Goal: Download file/media

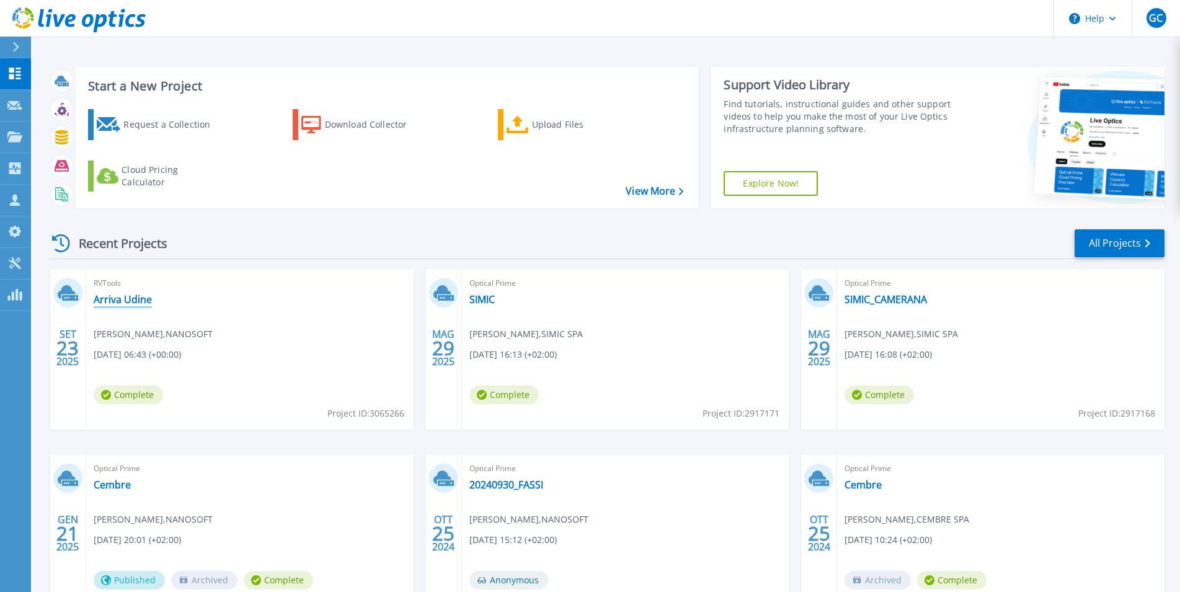
click at [119, 296] on link "Arriva Udine" at bounding box center [123, 299] width 58 height 12
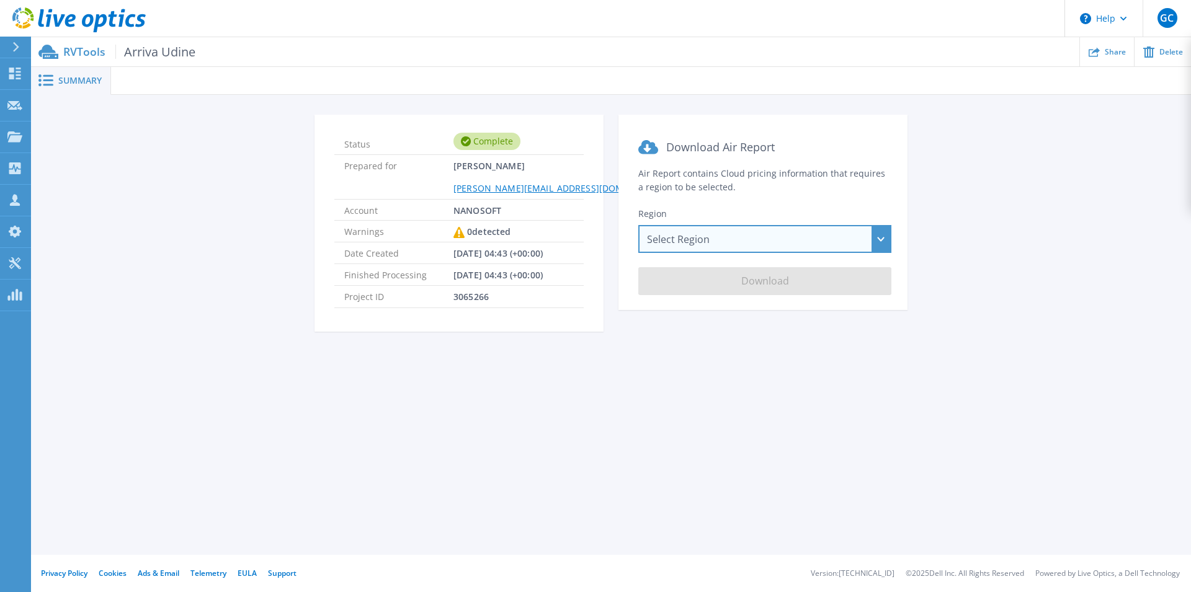
click at [735, 246] on div "Select Region [GEOGRAPHIC_DATA] ([GEOGRAPHIC_DATA]) [GEOGRAPHIC_DATA] ([GEOGRAP…" at bounding box center [764, 239] width 253 height 28
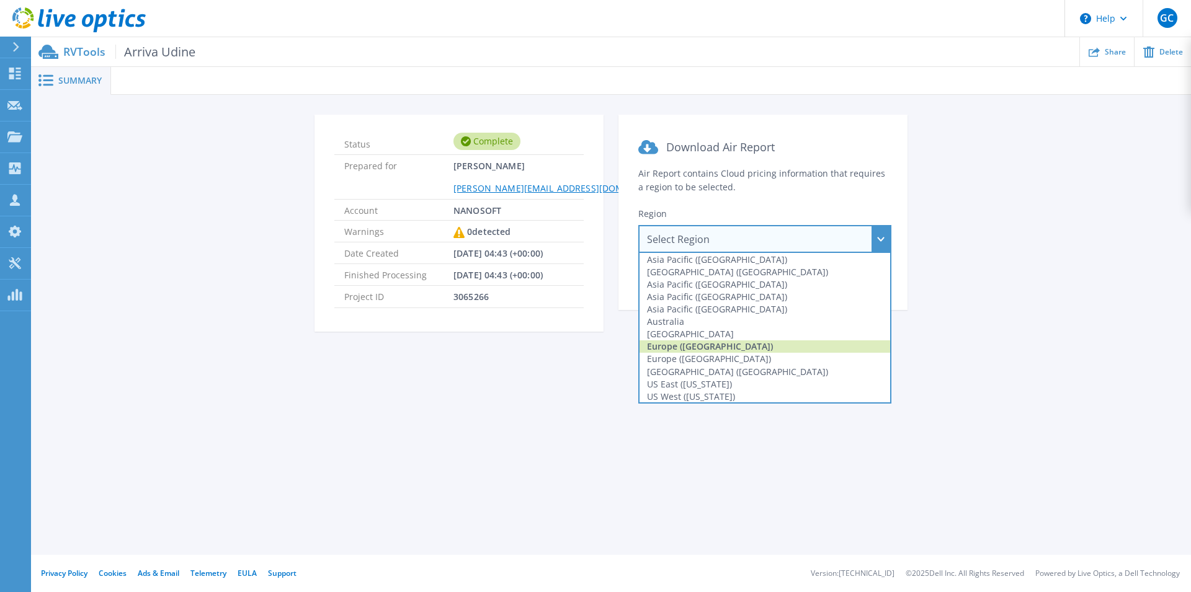
click at [723, 346] on div "Europe ([GEOGRAPHIC_DATA])" at bounding box center [764, 346] width 251 height 12
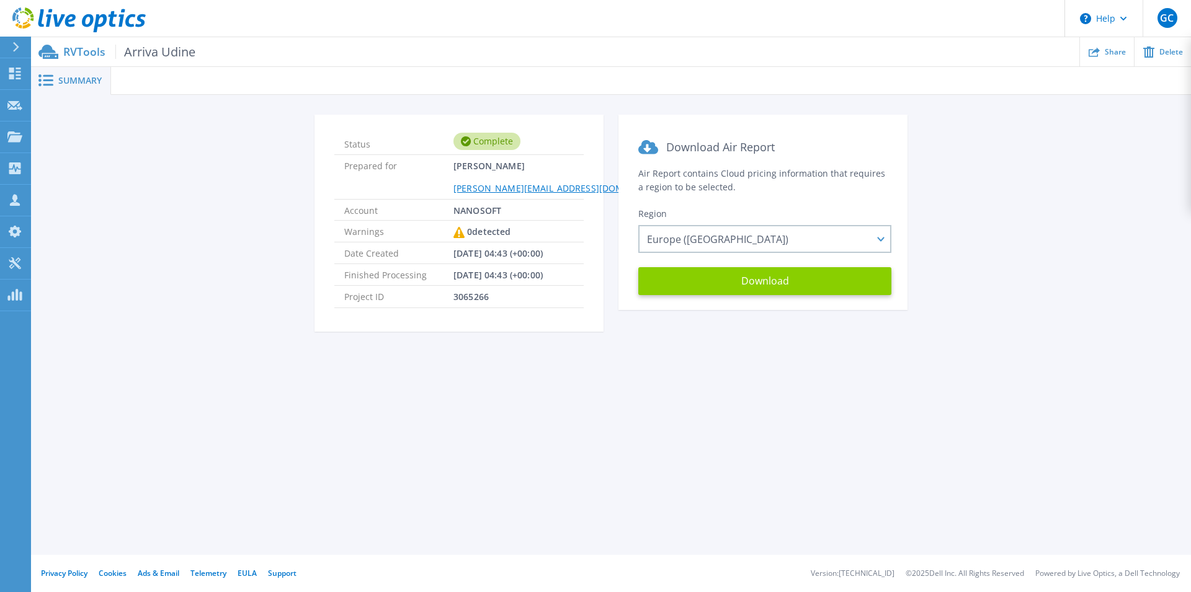
click at [743, 287] on button "Download" at bounding box center [764, 281] width 253 height 28
click at [14, 75] on icon at bounding box center [15, 74] width 12 height 12
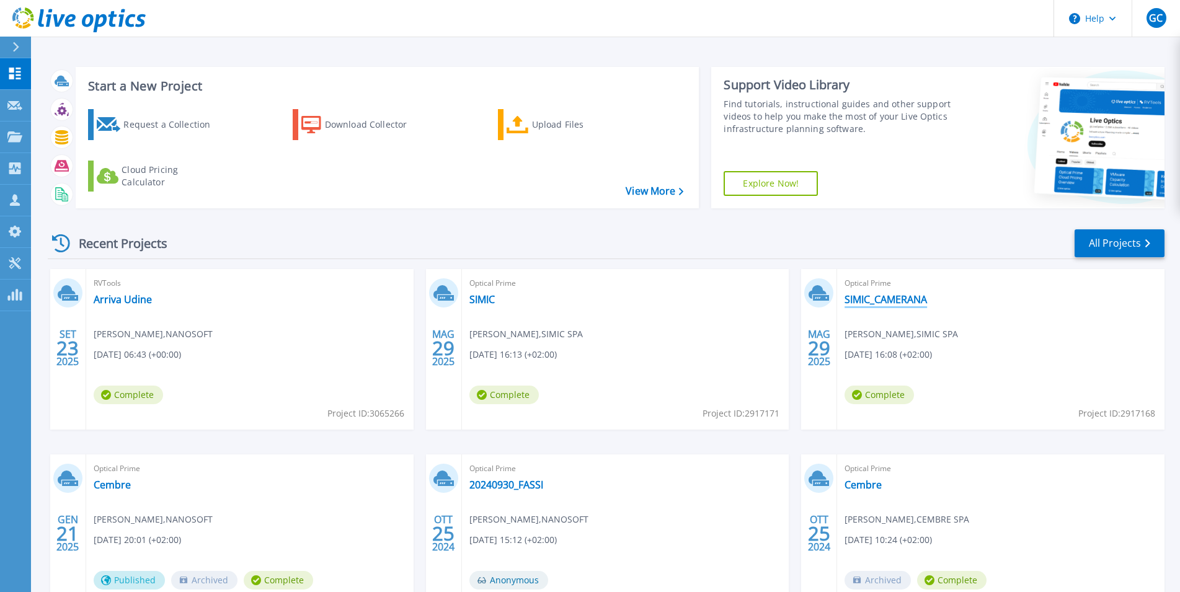
click at [858, 298] on link "SIMIC_CAMERANA" at bounding box center [886, 299] width 82 height 12
